Goal: Task Accomplishment & Management: Manage account settings

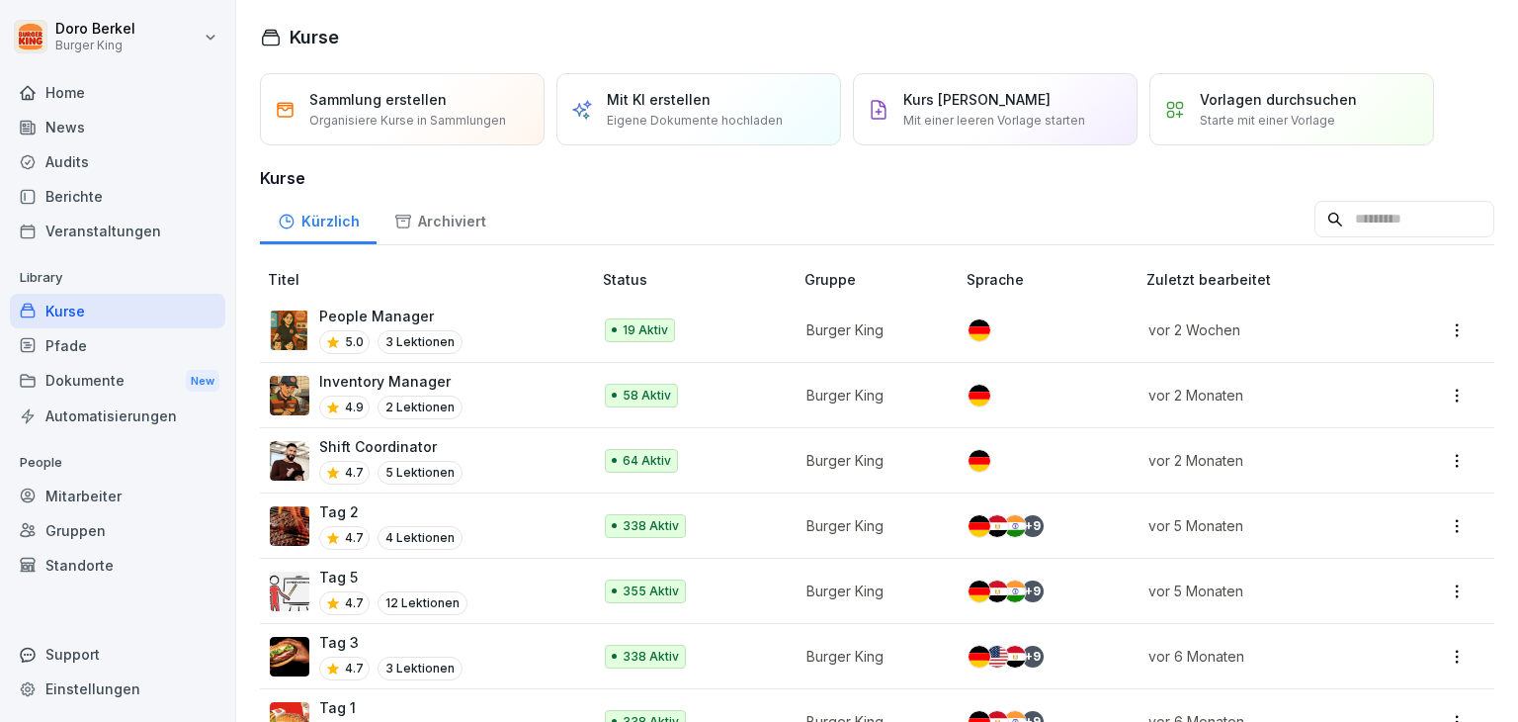
click at [332, 447] on p "Shift Coordinator" at bounding box center [390, 446] width 143 height 21
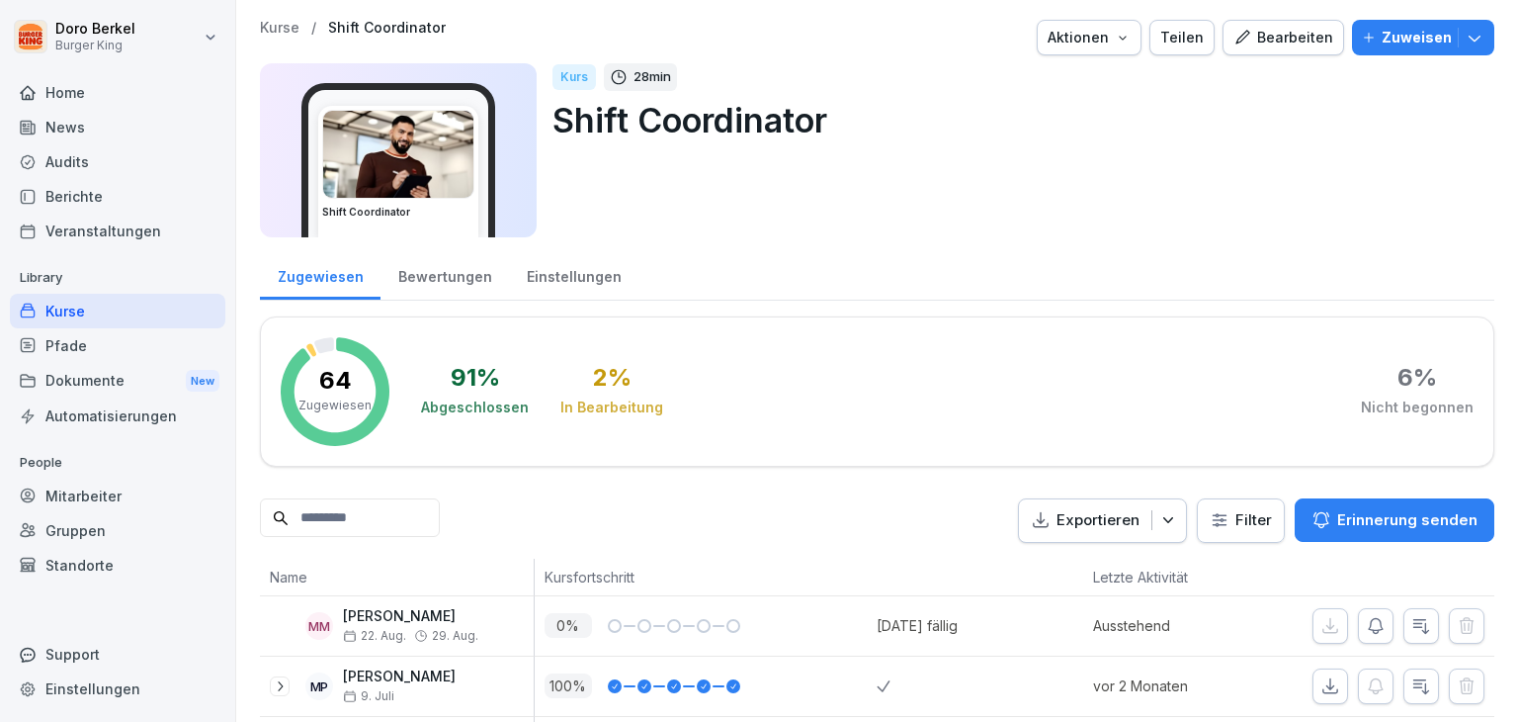
click at [1269, 45] on div "Bearbeiten" at bounding box center [1284, 38] width 100 height 22
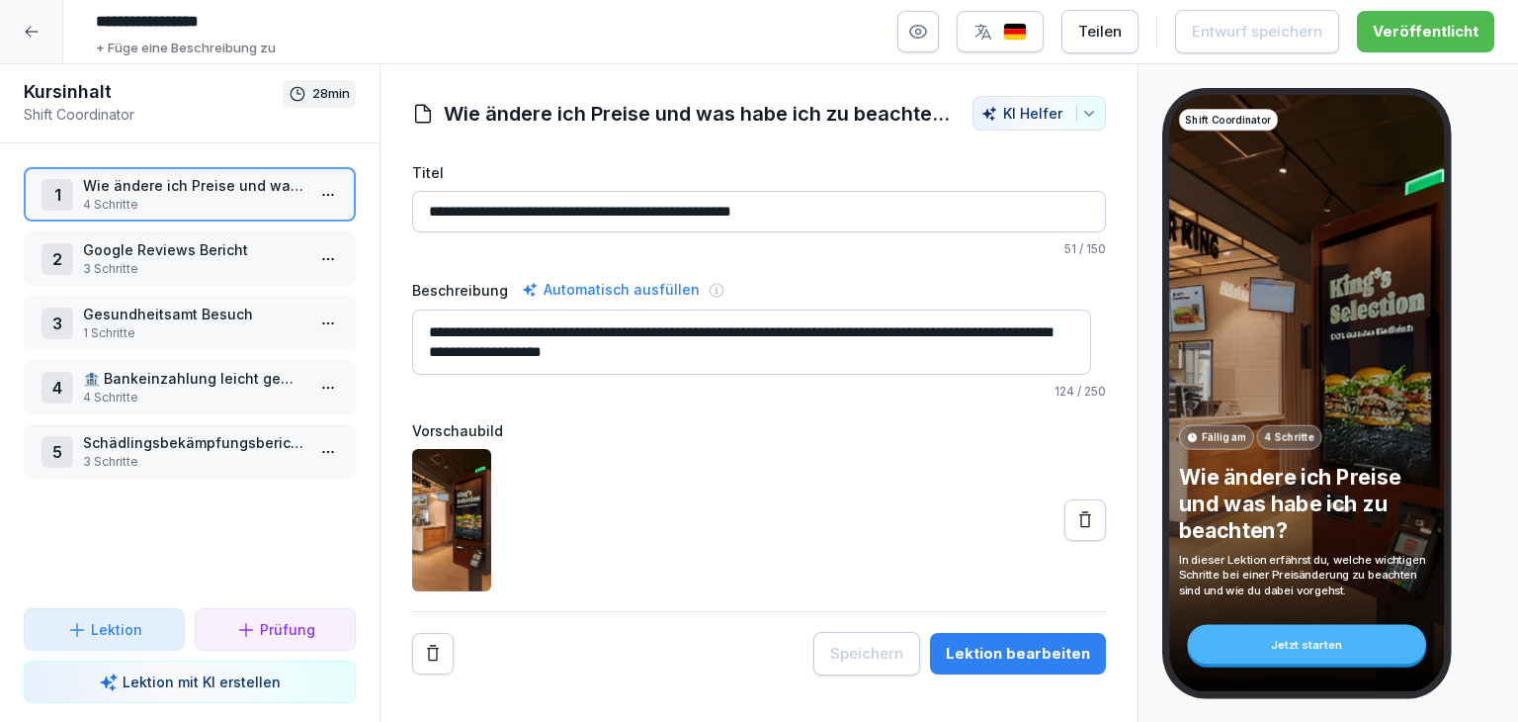
click at [170, 459] on p "3 Schritte" at bounding box center [193, 462] width 221 height 18
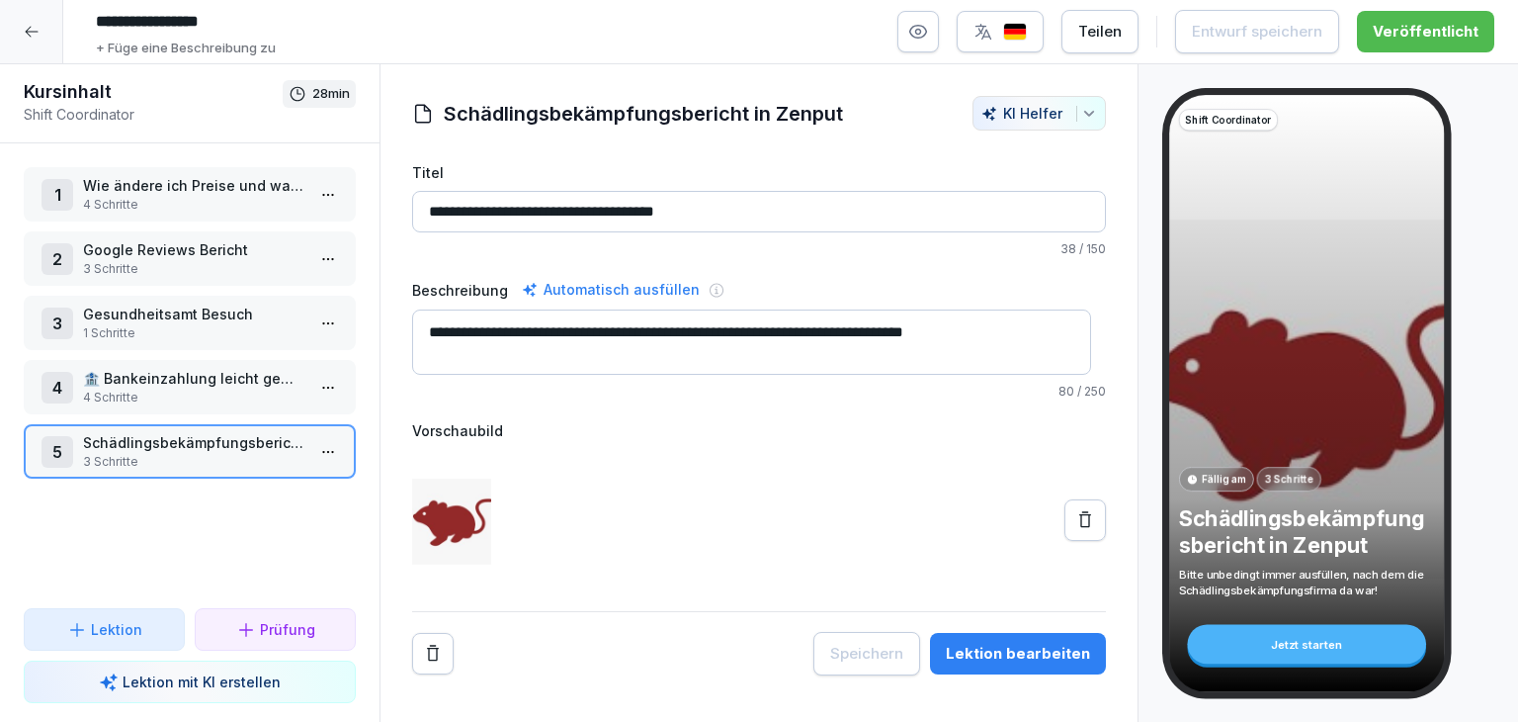
click at [40, 33] on div at bounding box center [31, 31] width 63 height 63
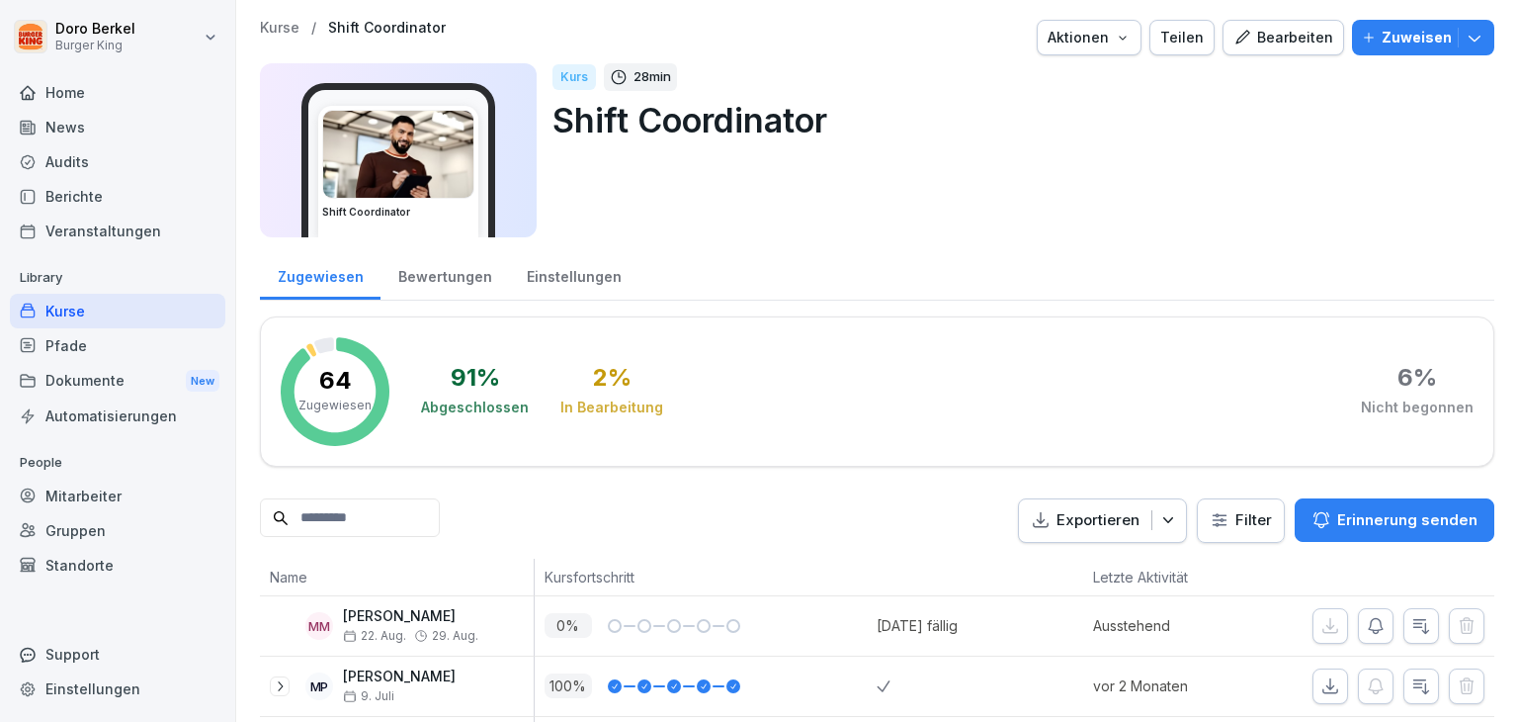
click at [359, 509] on input at bounding box center [350, 517] width 180 height 39
type input "***"
